Goal: Use online tool/utility: Utilize a website feature to perform a specific function

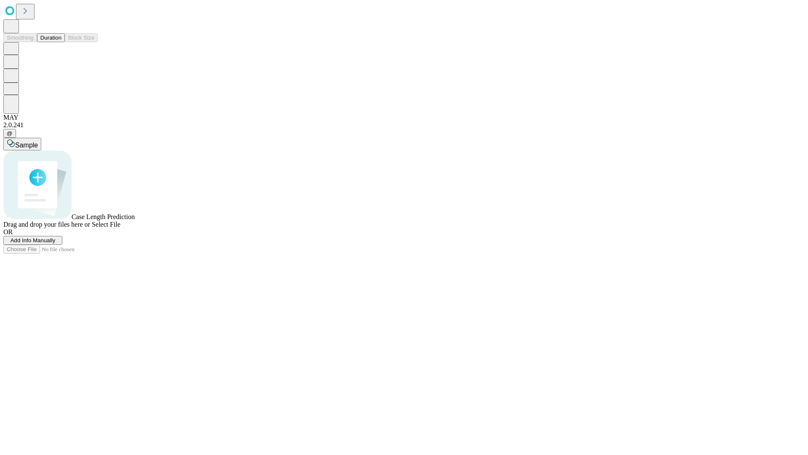
click at [61, 42] on button "Duration" at bounding box center [51, 37] width 28 height 9
click at [56, 243] on span "Add Info Manually" at bounding box center [33, 240] width 45 height 6
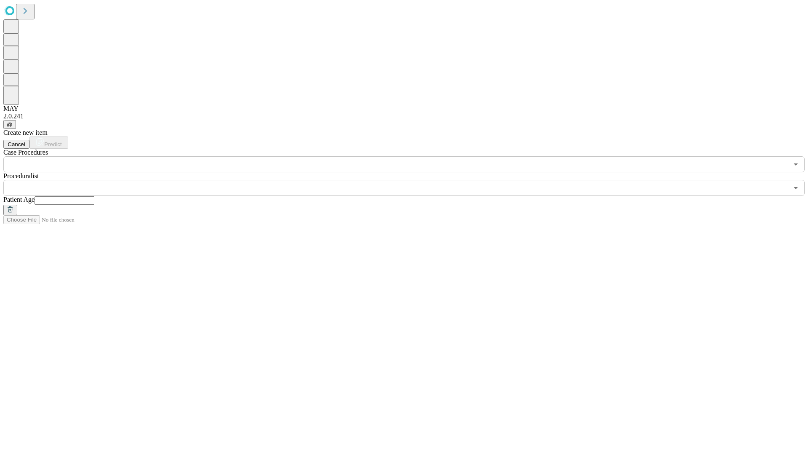
click at [94, 196] on input "text" at bounding box center [65, 200] width 60 height 8
type input "**"
click at [410, 180] on input "text" at bounding box center [395, 188] width 785 height 16
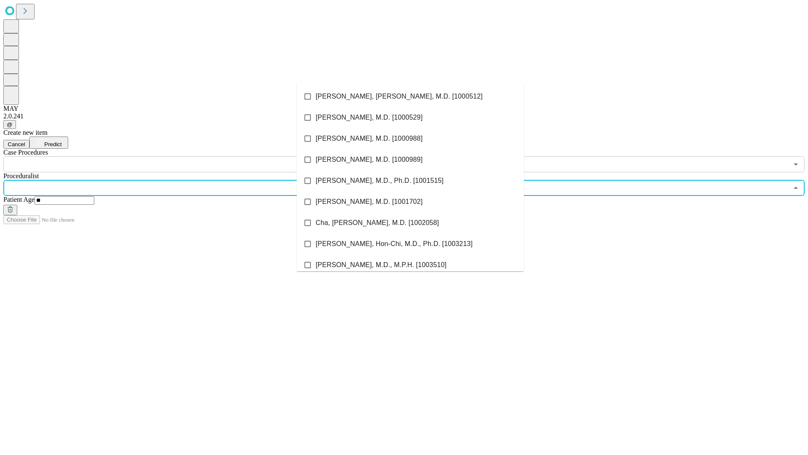
click at [410, 96] on li "[PERSON_NAME], [PERSON_NAME], M.D. [1000512]" at bounding box center [410, 96] width 227 height 21
click at [177, 156] on input "text" at bounding box center [395, 164] width 785 height 16
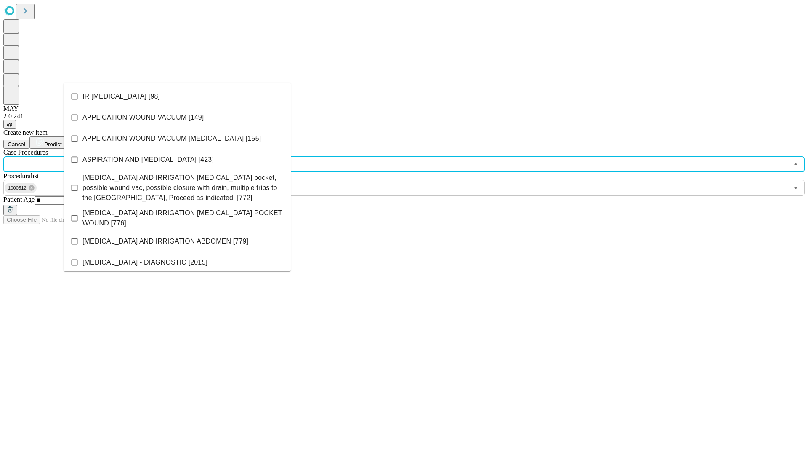
click at [177, 96] on li "IR [MEDICAL_DATA] [98]" at bounding box center [177, 96] width 227 height 21
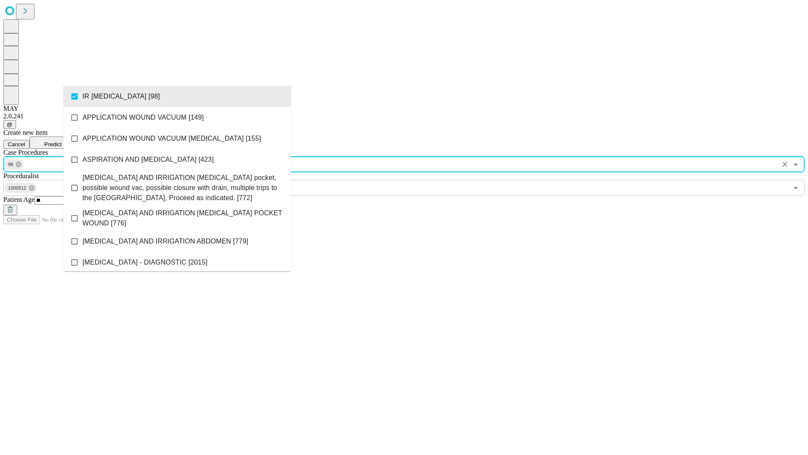
click at [61, 141] on span "Predict" at bounding box center [52, 144] width 17 height 6
